Goal: Check status: Check status

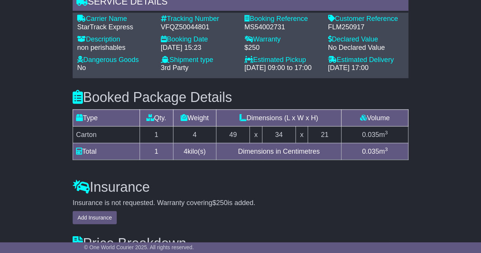
scroll to position [654, 0]
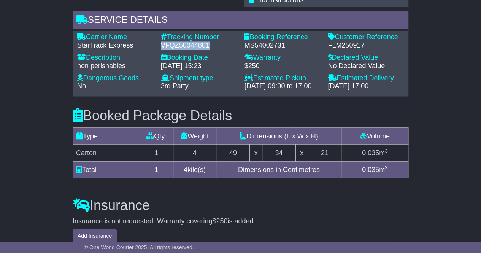
drag, startPoint x: 208, startPoint y: 35, endPoint x: 162, endPoint y: 36, distance: 46.8
click at [162, 41] on div "VFQZ50044801" at bounding box center [199, 45] width 76 height 8
copy div "VFQZ50044801"
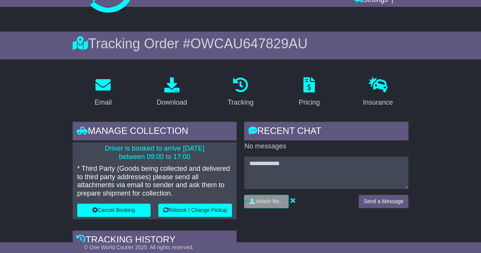
scroll to position [0, 0]
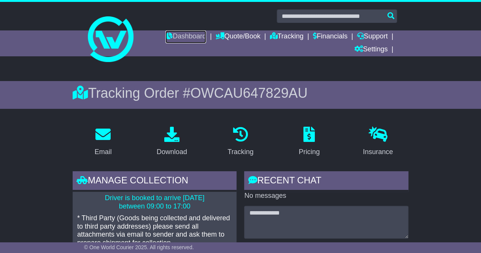
click at [184, 35] on link "Dashboard" at bounding box center [185, 36] width 41 height 13
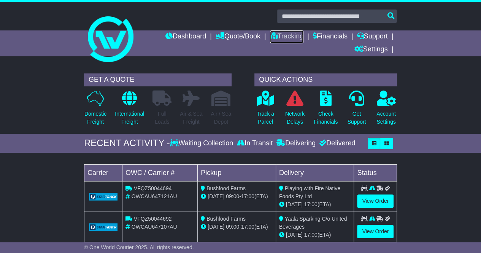
click at [282, 35] on link "Tracking" at bounding box center [286, 36] width 33 height 13
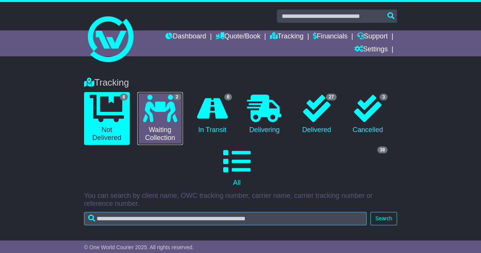
click at [160, 125] on link "2 Waiting Collection" at bounding box center [160, 118] width 46 height 53
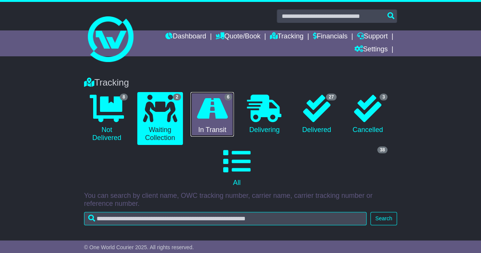
click at [220, 119] on icon at bounding box center [212, 108] width 31 height 27
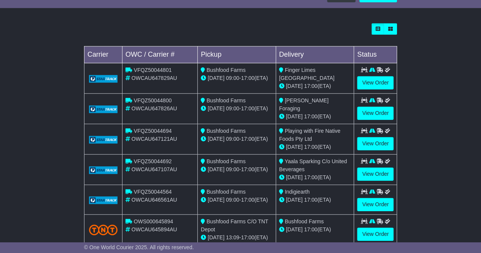
scroll to position [282, 0]
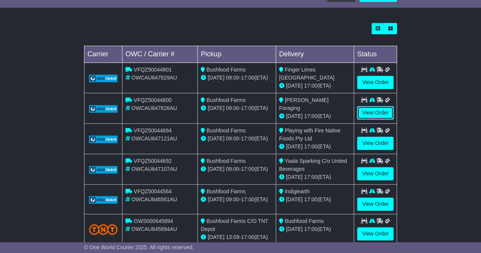
click at [382, 108] on link "View Order" at bounding box center [375, 112] width 36 height 13
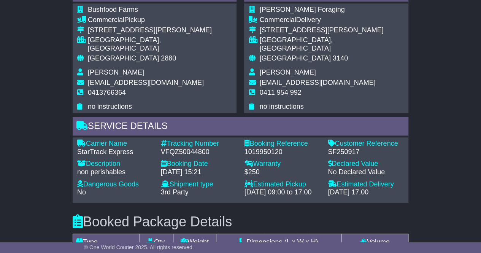
scroll to position [457, 0]
drag, startPoint x: 211, startPoint y: 143, endPoint x: 161, endPoint y: 146, distance: 49.9
click at [161, 148] on div "VFQZ50044800" at bounding box center [199, 152] width 76 height 8
copy div "VFQZ50044800"
